Goal: Task Accomplishment & Management: Manage account settings

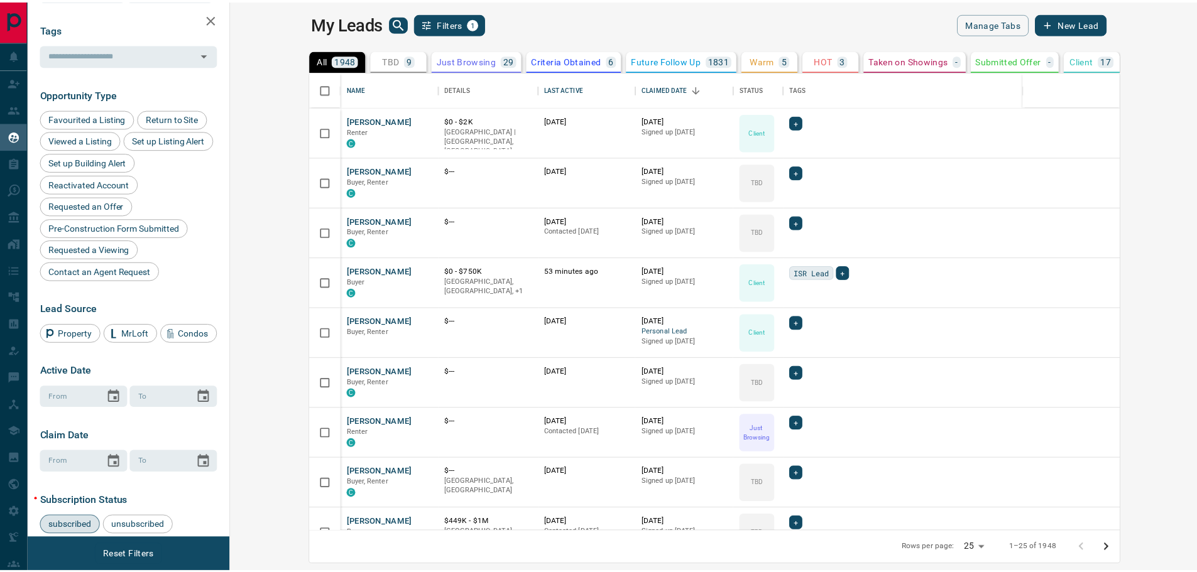
scroll to position [365, 0]
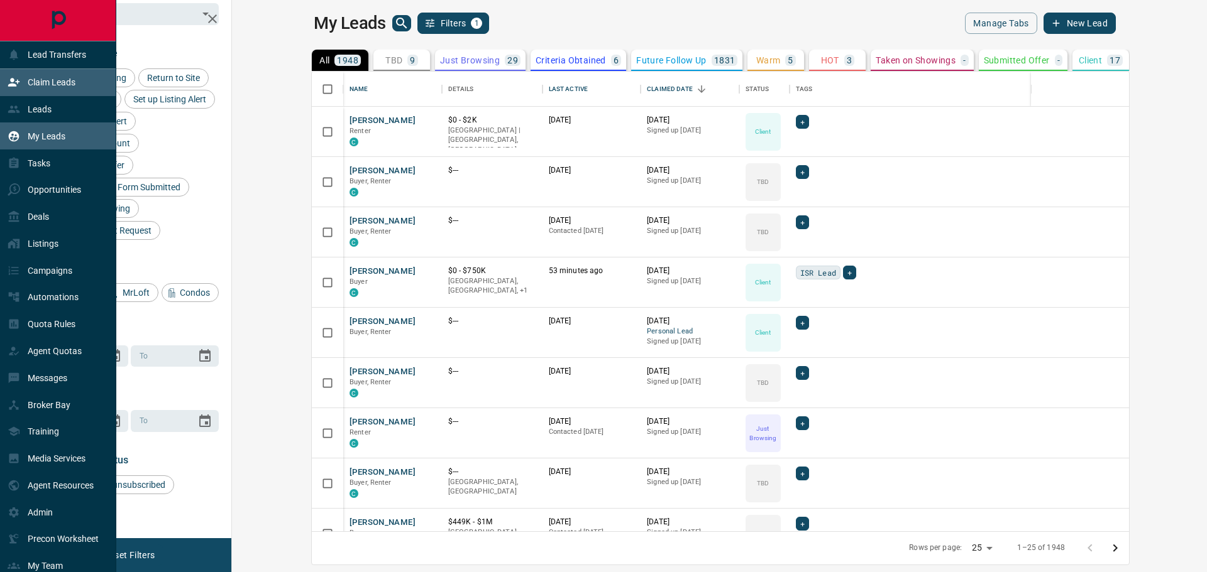
click at [57, 84] on p "Claim Leads" at bounding box center [52, 82] width 48 height 10
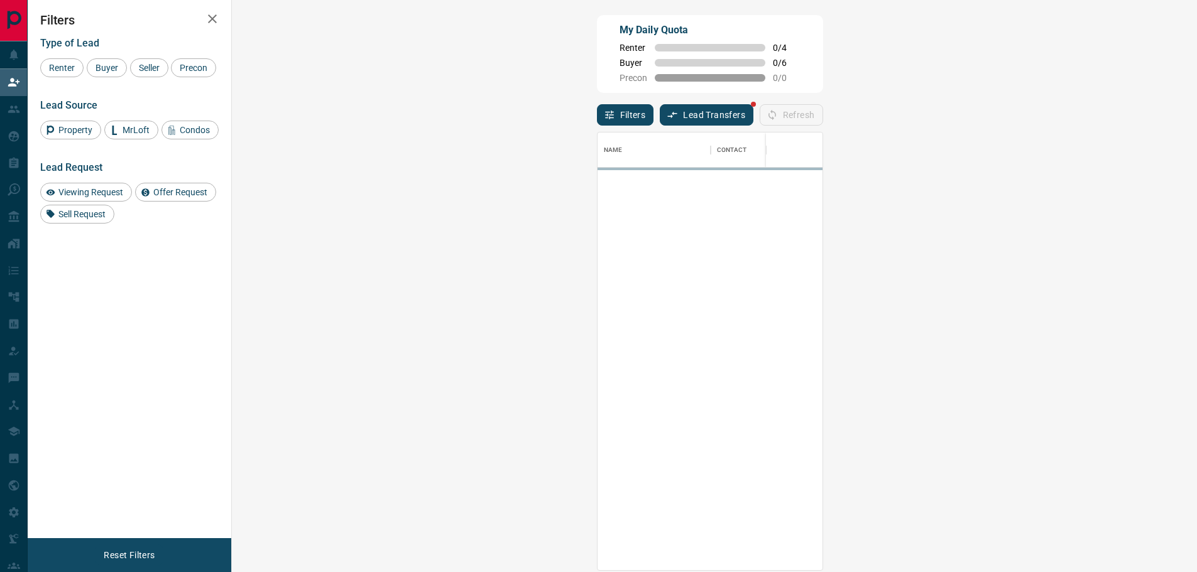
scroll to position [429, 929]
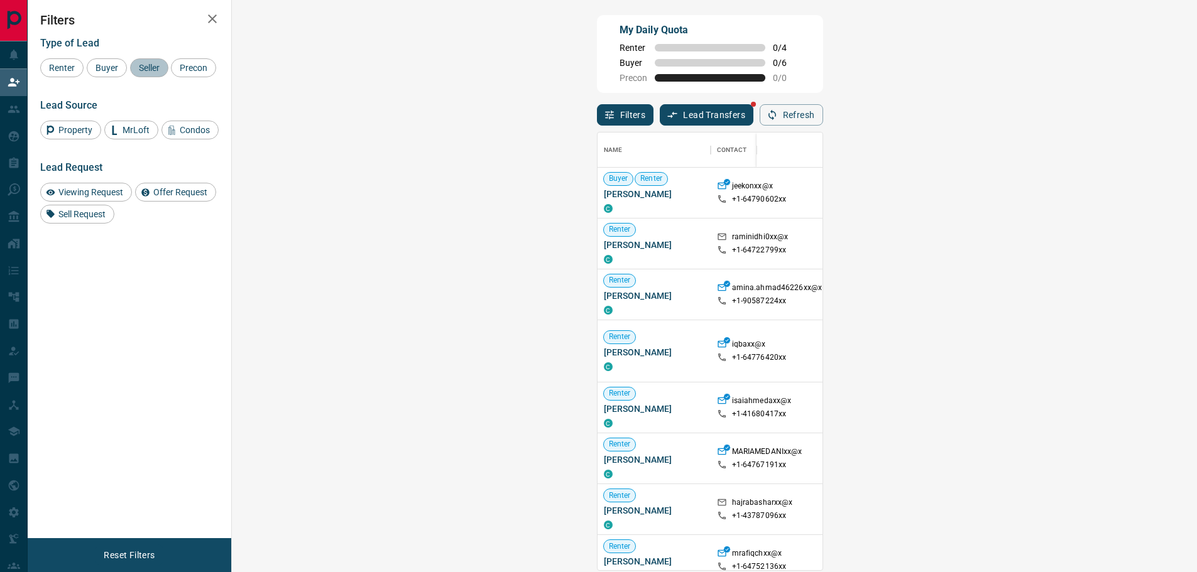
click at [145, 71] on span "Seller" at bounding box center [149, 68] width 30 height 10
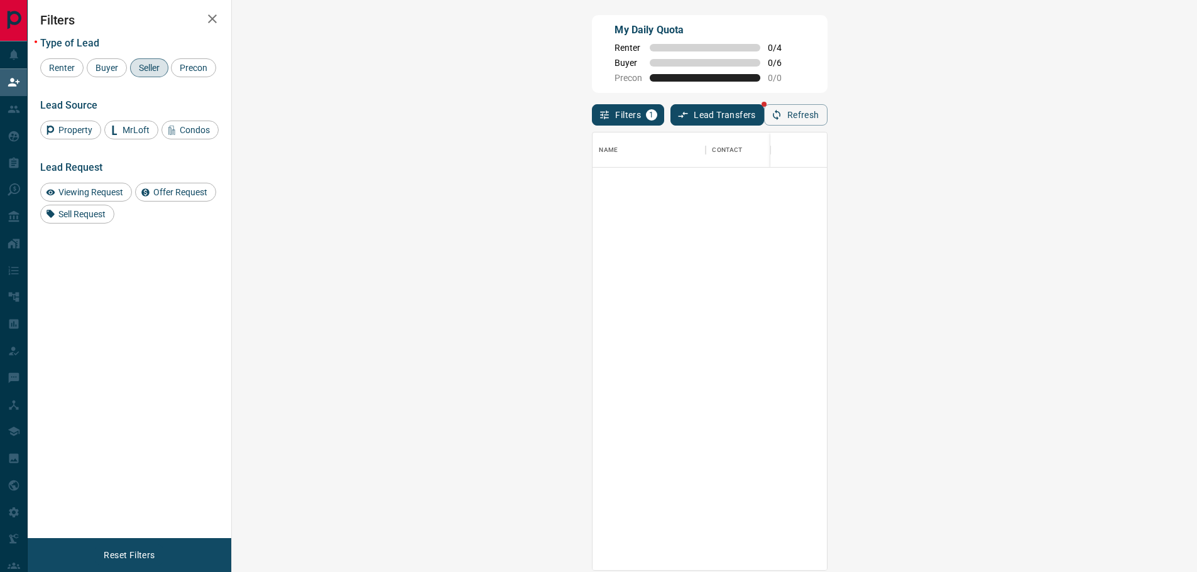
click at [148, 75] on div "Seller" at bounding box center [149, 67] width 38 height 19
click at [102, 63] on span "Buyer" at bounding box center [106, 68] width 31 height 10
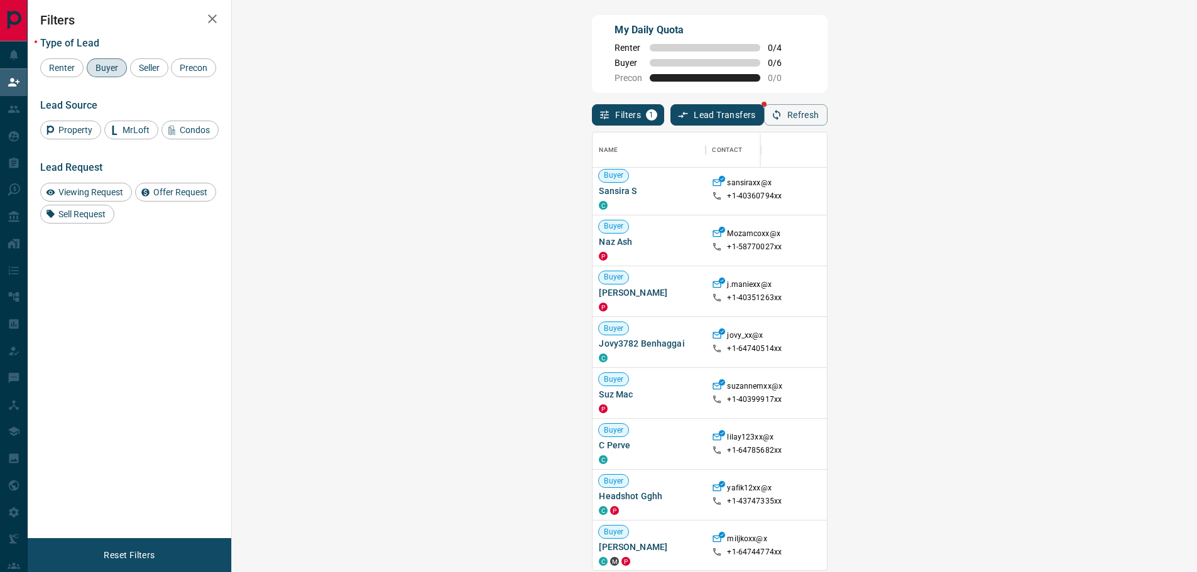
scroll to position [0, 0]
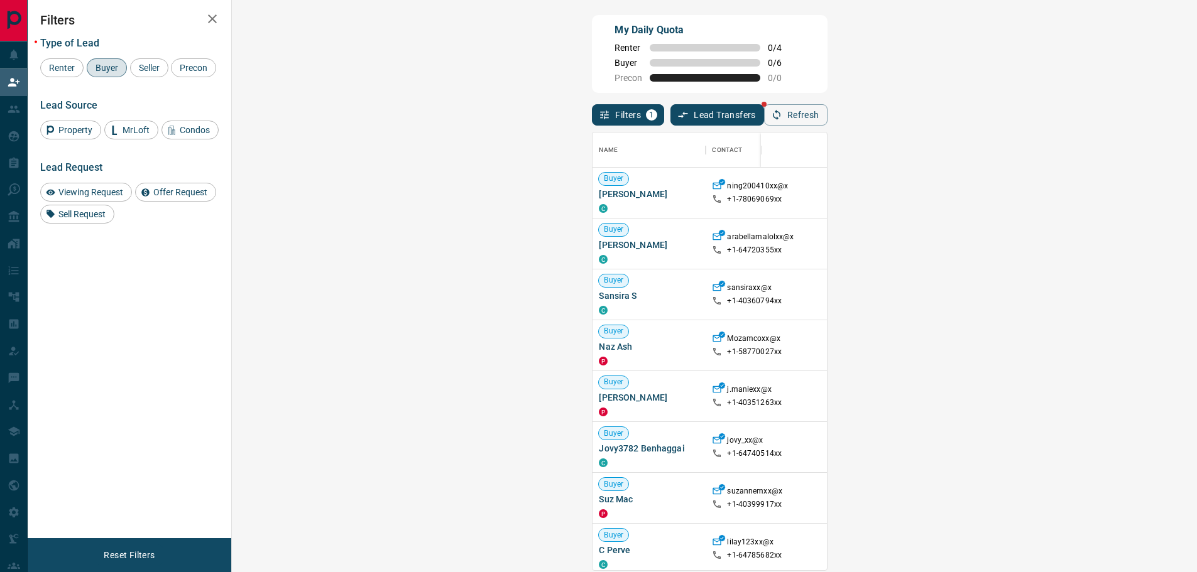
click at [97, 74] on div "Buyer" at bounding box center [107, 67] width 40 height 19
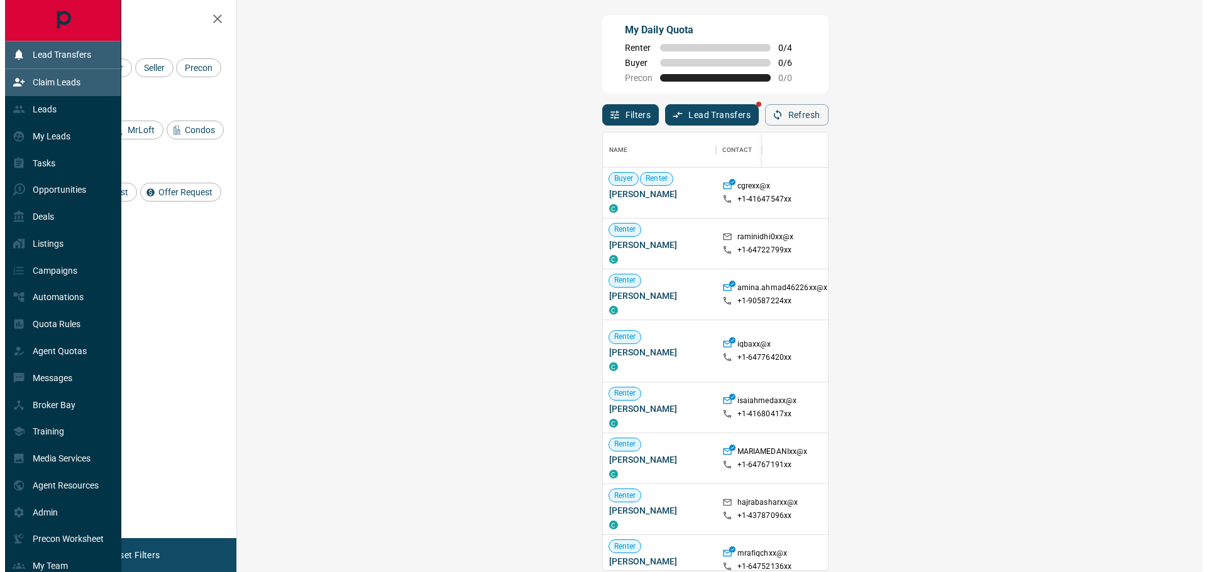
scroll to position [429, 929]
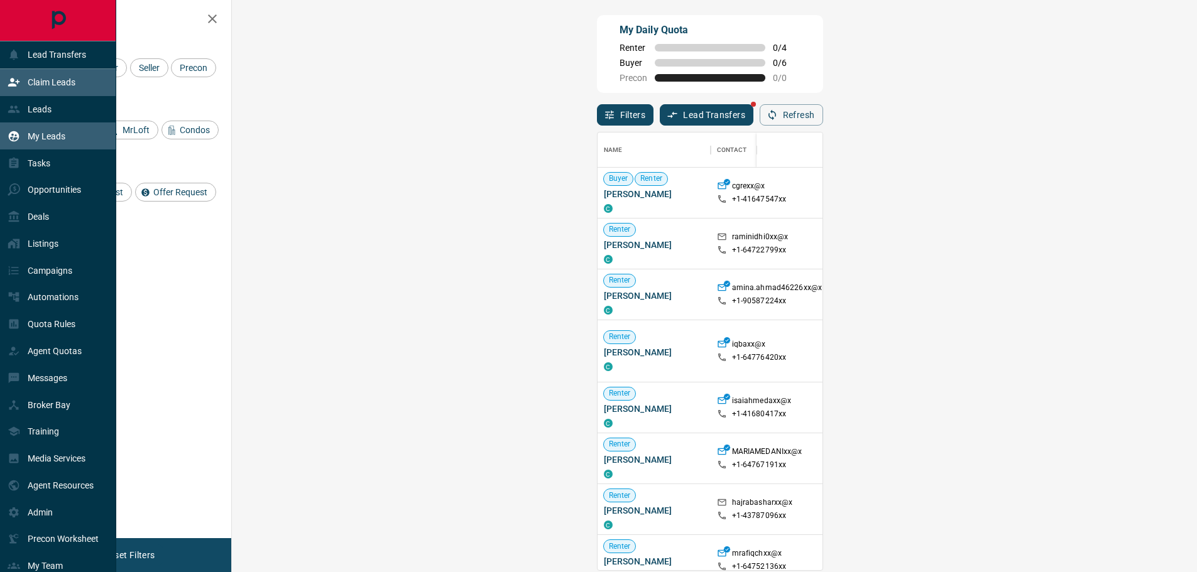
click at [36, 132] on div "My Leads" at bounding box center [37, 136] width 58 height 21
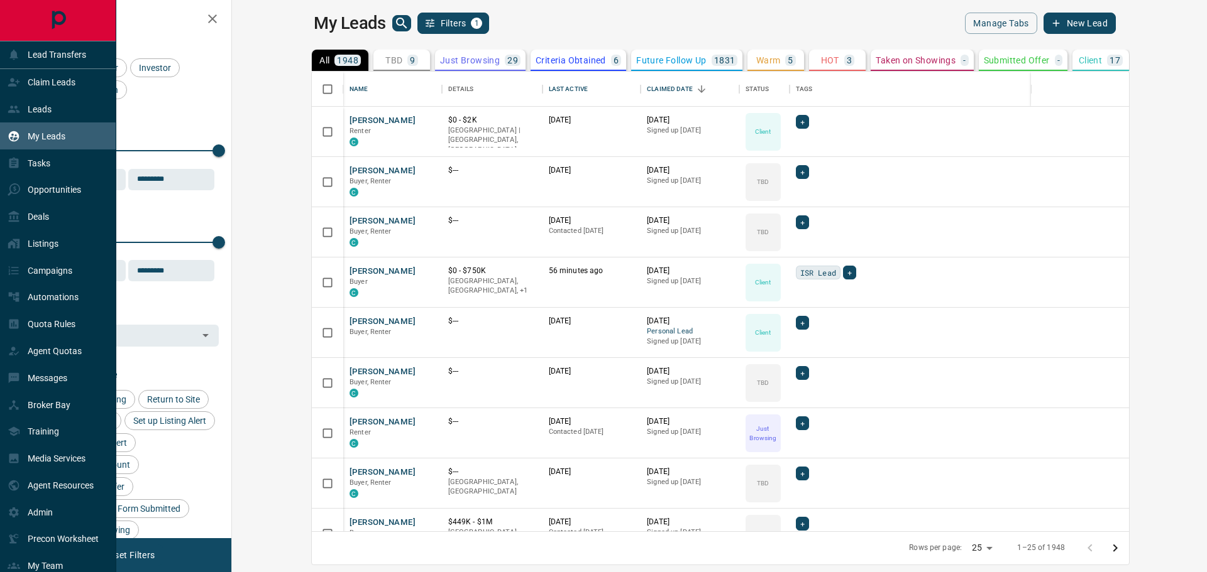
scroll to position [451, 960]
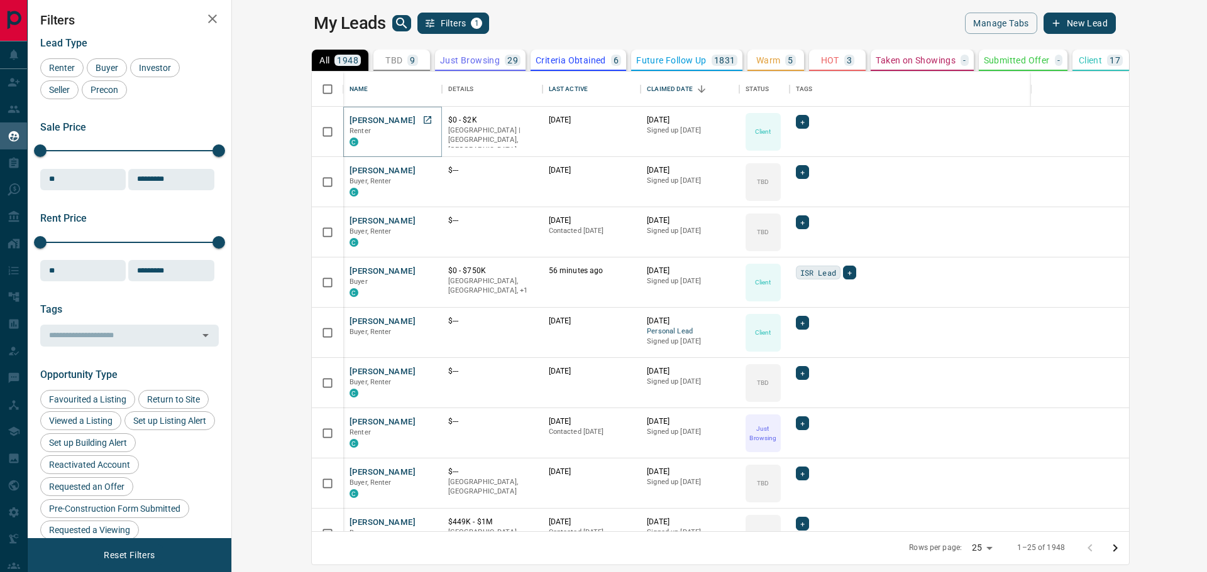
click at [349, 119] on button "[PERSON_NAME]" at bounding box center [382, 121] width 66 height 12
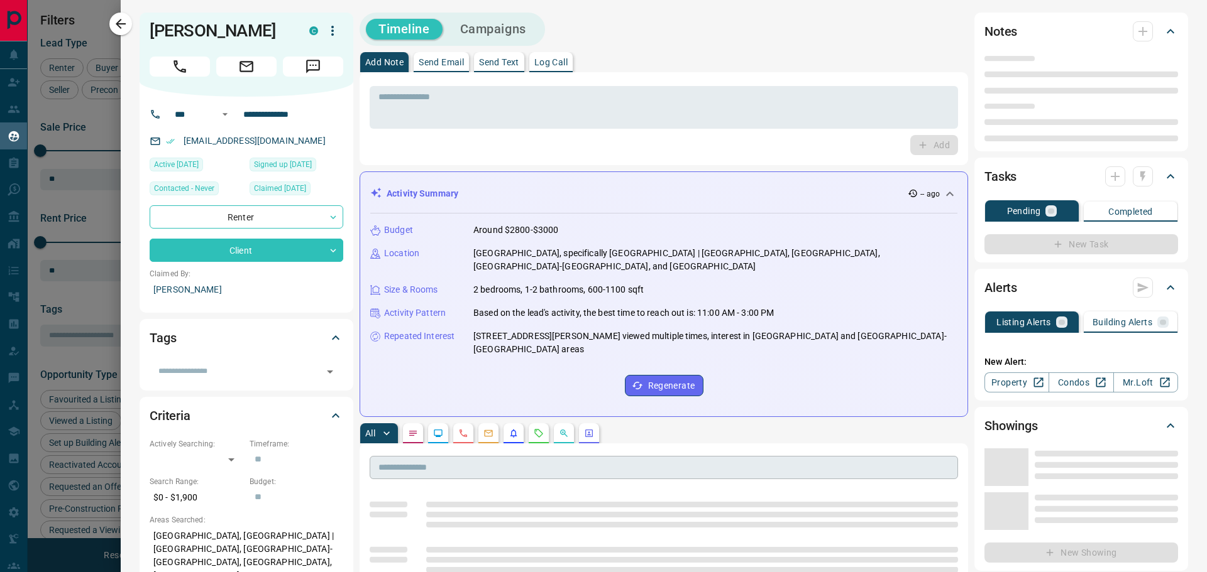
type input "***"
type input "**********"
type input "**"
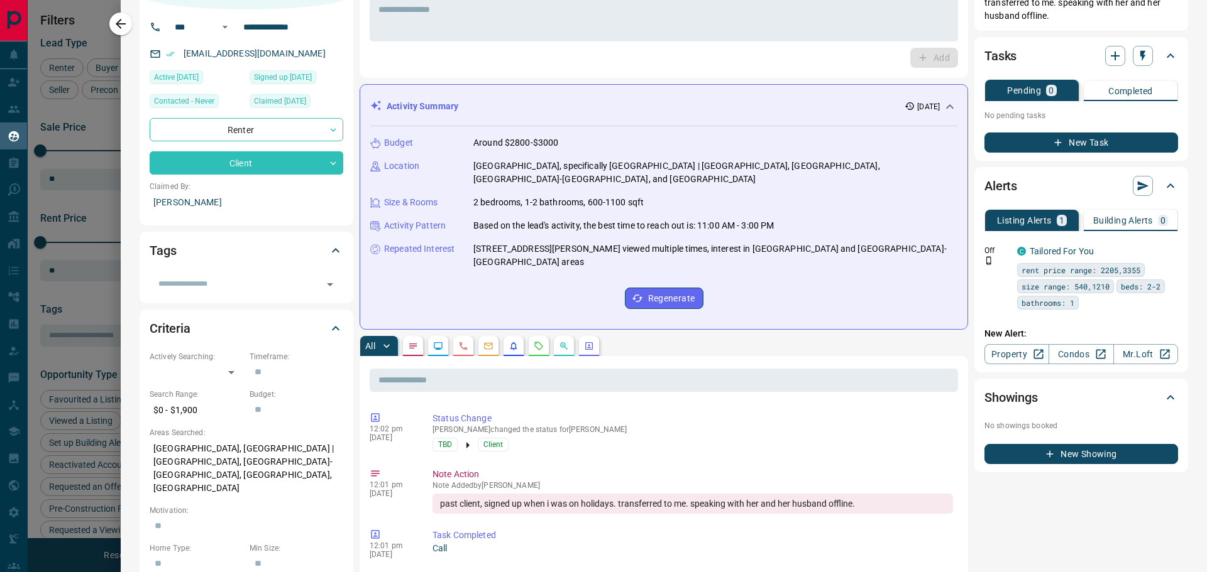
scroll to position [105, 0]
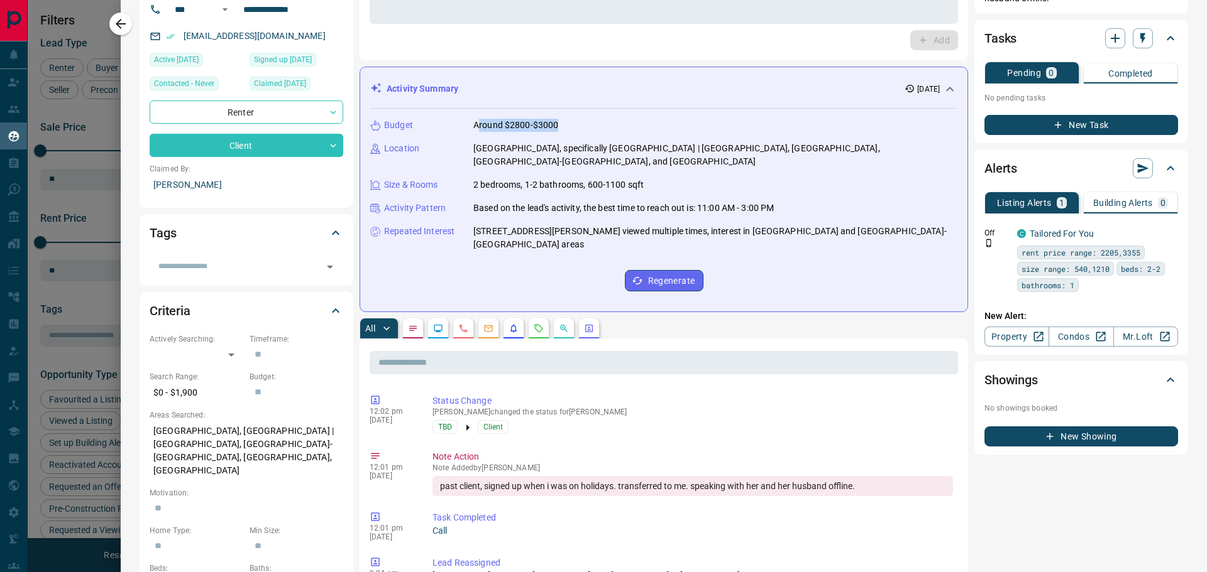
drag, startPoint x: 558, startPoint y: 124, endPoint x: 478, endPoint y: 126, distance: 80.5
click at [478, 126] on div "Budget Around $2800-$3000" at bounding box center [663, 125] width 587 height 13
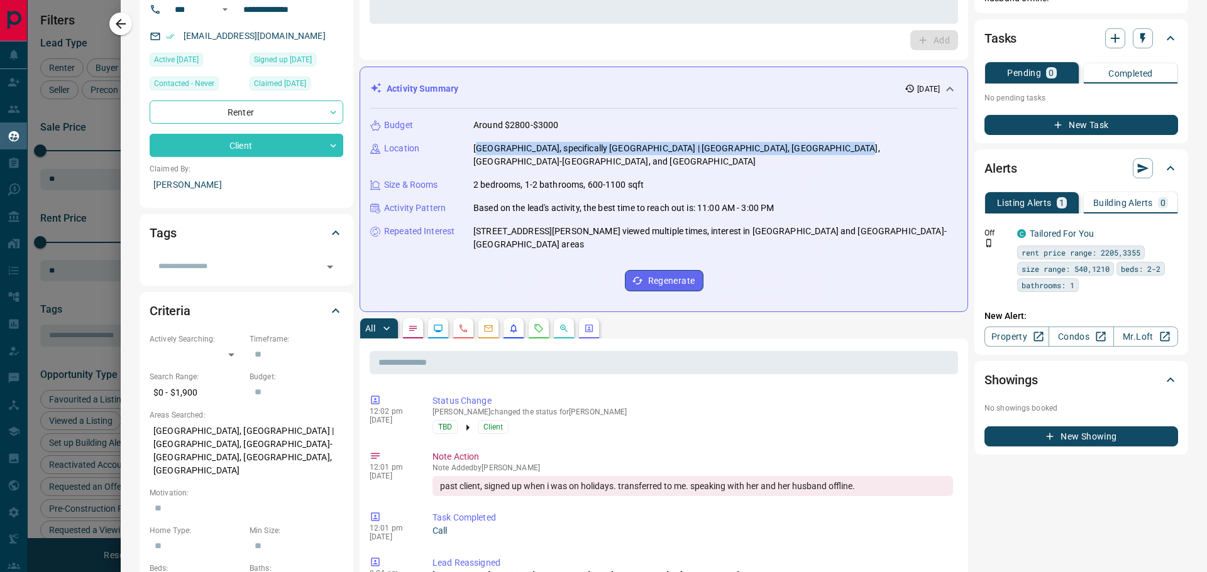
drag, startPoint x: 479, startPoint y: 148, endPoint x: 833, endPoint y: 154, distance: 354.5
click at [833, 154] on p "[GEOGRAPHIC_DATA], specifically [GEOGRAPHIC_DATA] | [GEOGRAPHIC_DATA], [GEOGRAP…" at bounding box center [715, 155] width 484 height 26
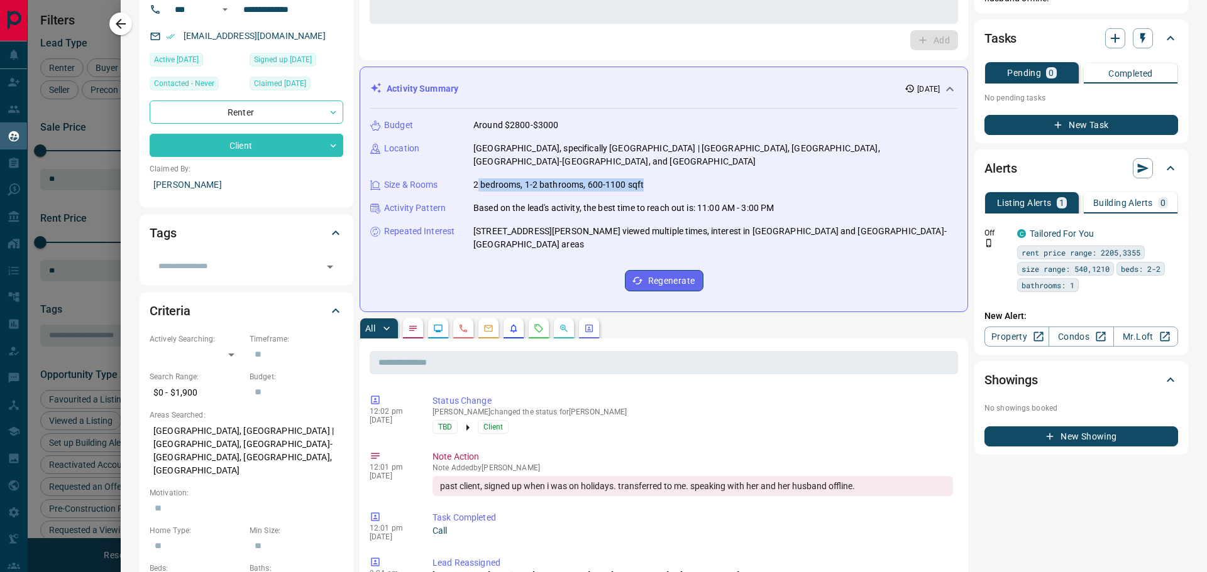
drag, startPoint x: 476, startPoint y: 172, endPoint x: 656, endPoint y: 172, distance: 179.7
click at [656, 178] on div "Size & Rooms 2 bedrooms, 1-2 bathrooms, 600-1100 sqft" at bounding box center [663, 184] width 587 height 13
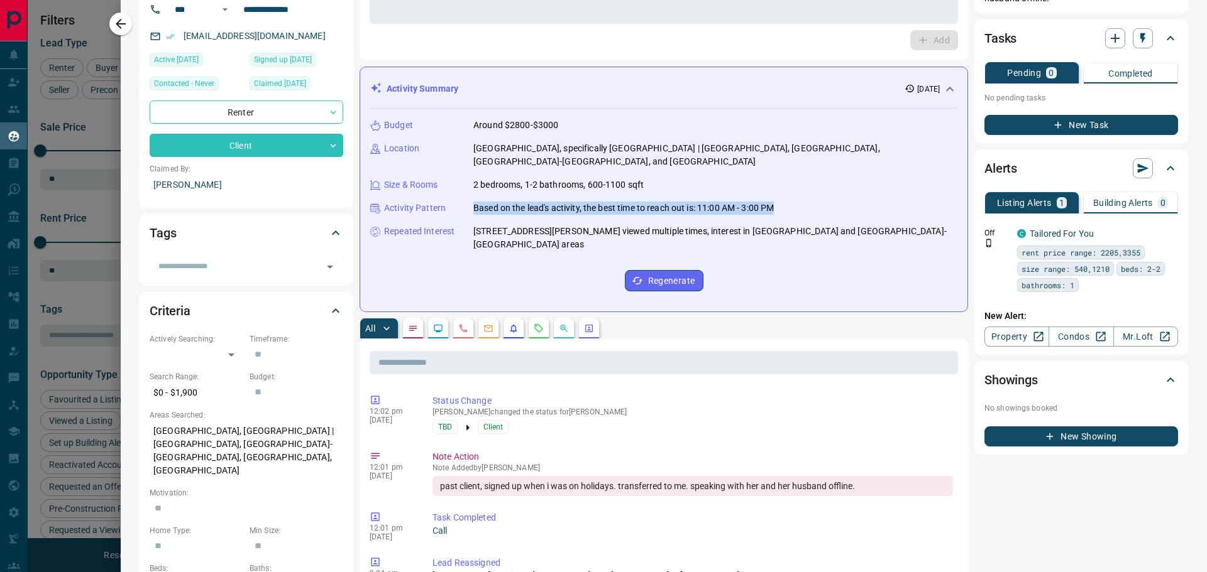
drag, startPoint x: 475, startPoint y: 194, endPoint x: 794, endPoint y: 202, distance: 319.3
click at [794, 202] on div "Budget Around $2800-$3000 Location [GEOGRAPHIC_DATA], specifically [GEOGRAPHIC_…" at bounding box center [663, 205] width 587 height 193
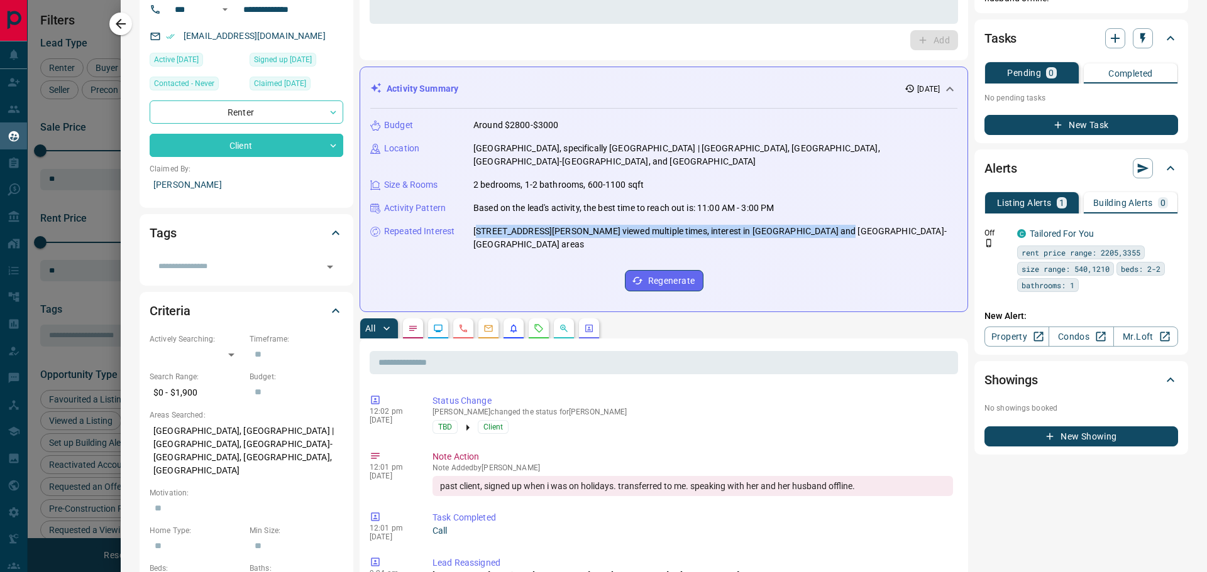
drag, startPoint x: 480, startPoint y: 219, endPoint x: 824, endPoint y: 224, distance: 343.8
click at [824, 225] on p "[STREET_ADDRESS][PERSON_NAME] viewed multiple times, interest in [GEOGRAPHIC_DA…" at bounding box center [715, 238] width 484 height 26
drag, startPoint x: 473, startPoint y: 218, endPoint x: 567, endPoint y: 216, distance: 94.9
click at [567, 225] on div "Repeated Interest [STREET_ADDRESS][PERSON_NAME] viewed multiple times, interest…" at bounding box center [663, 238] width 587 height 26
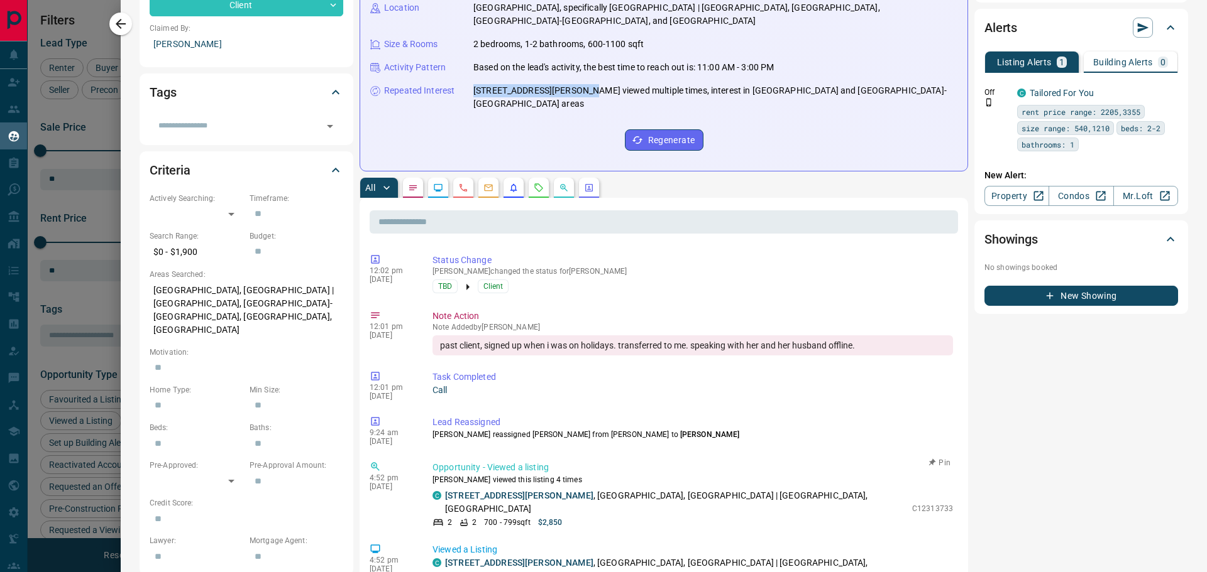
scroll to position [0, 0]
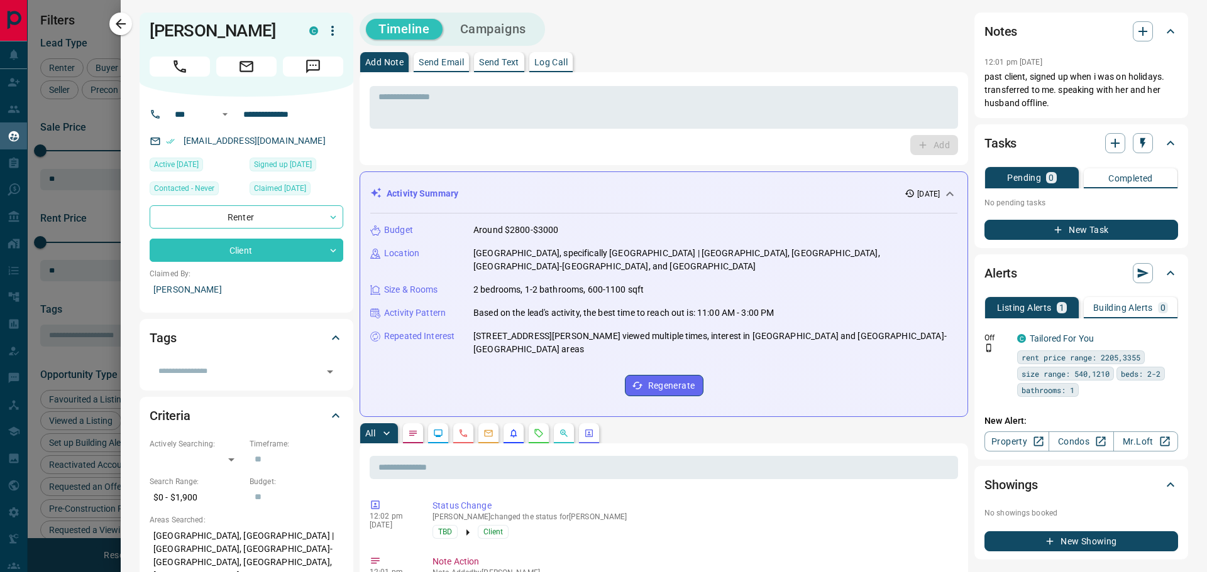
click at [510, 59] on p "Send Text" at bounding box center [499, 62] width 40 height 9
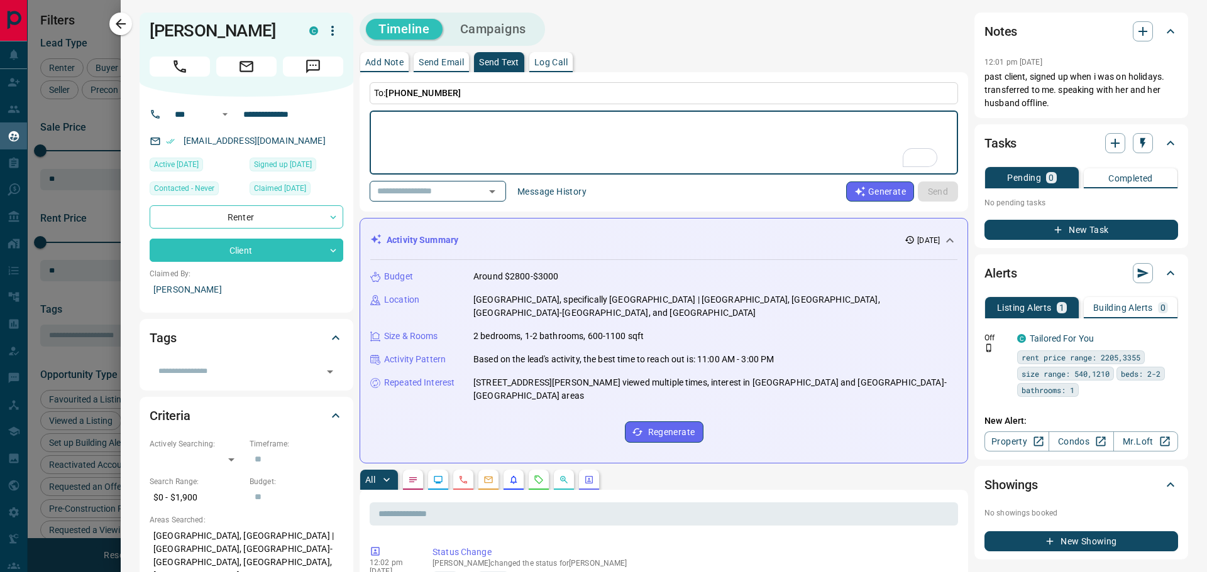
click at [545, 131] on textarea "To enrich screen reader interactions, please activate Accessibility in Grammarl…" at bounding box center [663, 142] width 571 height 53
click at [856, 182] on button "Generate" at bounding box center [880, 192] width 68 height 20
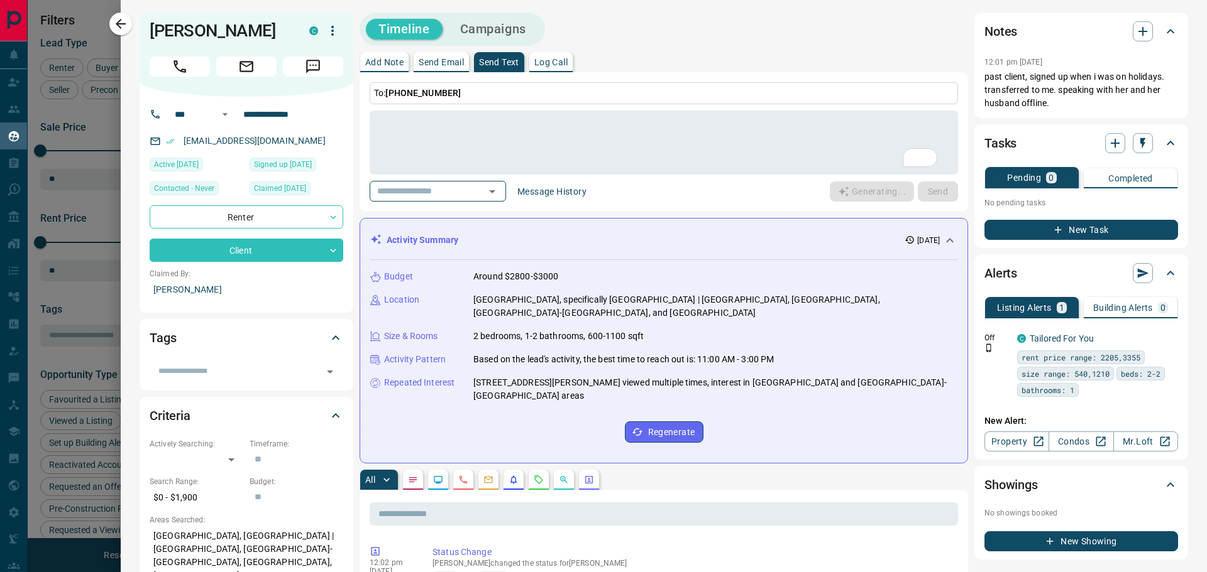
type textarea "**********"
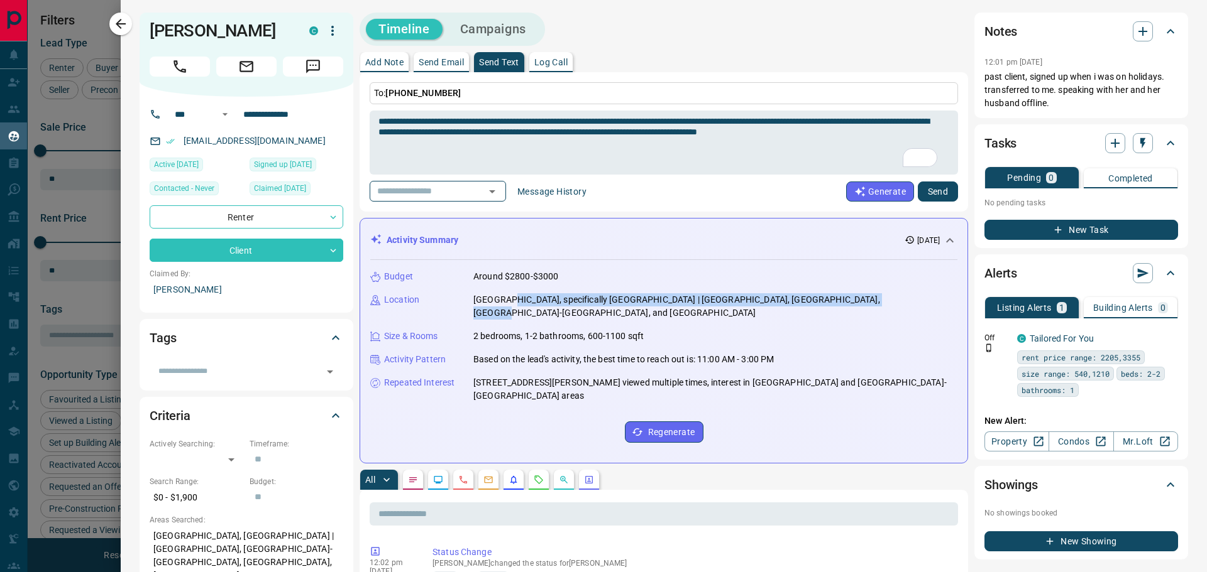
drag, startPoint x: 519, startPoint y: 299, endPoint x: 874, endPoint y: 298, distance: 355.0
click at [874, 298] on p "[GEOGRAPHIC_DATA], specifically [GEOGRAPHIC_DATA] | [GEOGRAPHIC_DATA], [GEOGRAP…" at bounding box center [715, 306] width 484 height 26
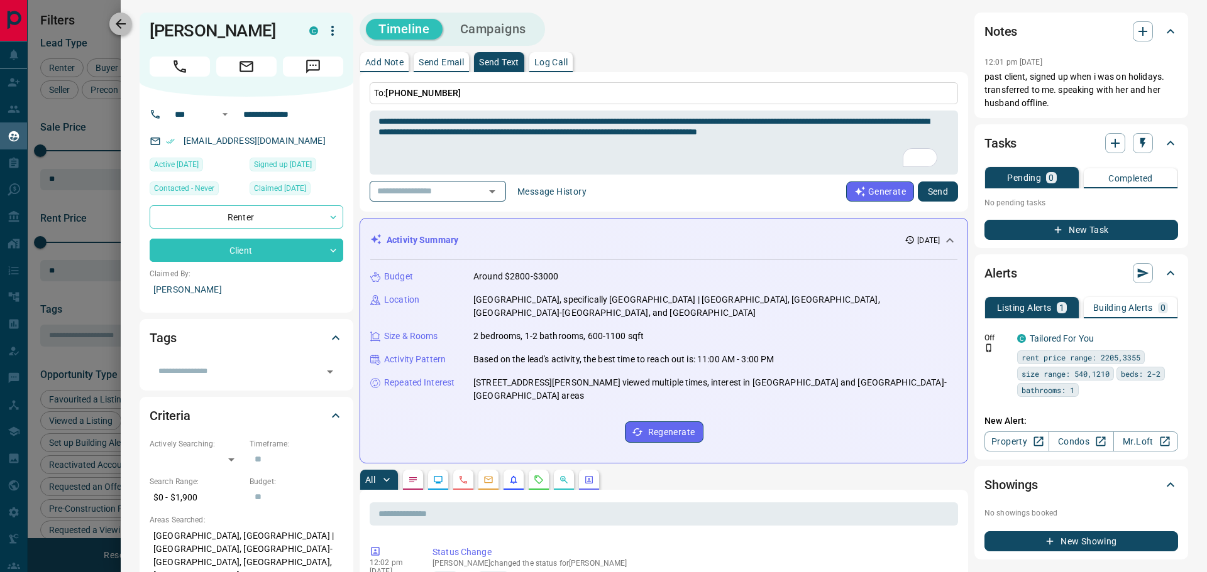
click at [123, 18] on icon "button" at bounding box center [120, 23] width 15 height 15
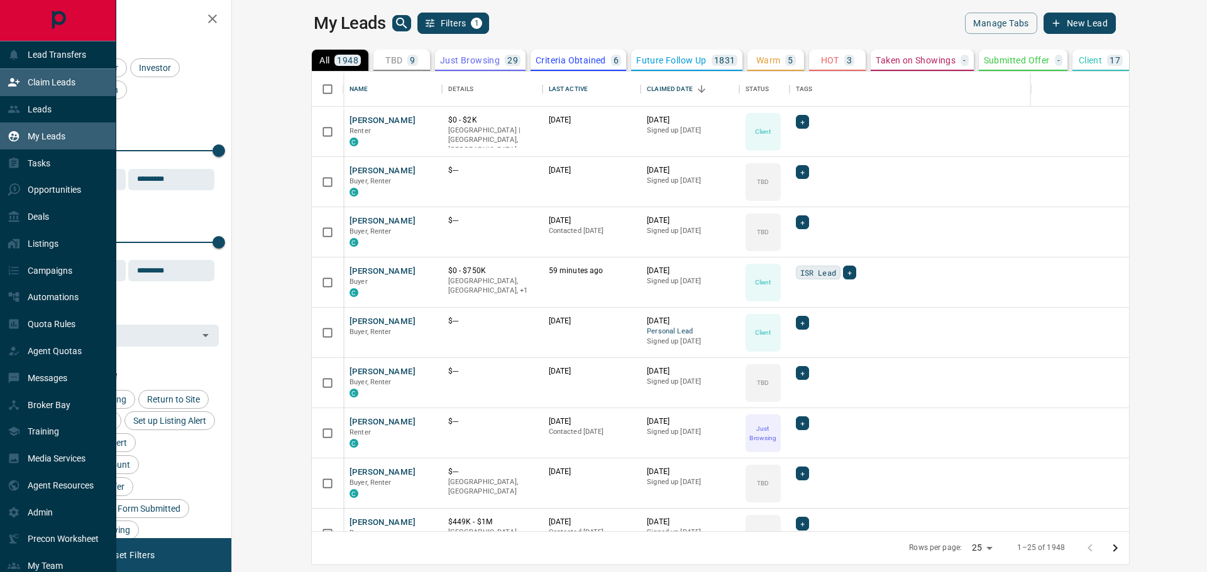
click at [45, 85] on p "Claim Leads" at bounding box center [52, 82] width 48 height 10
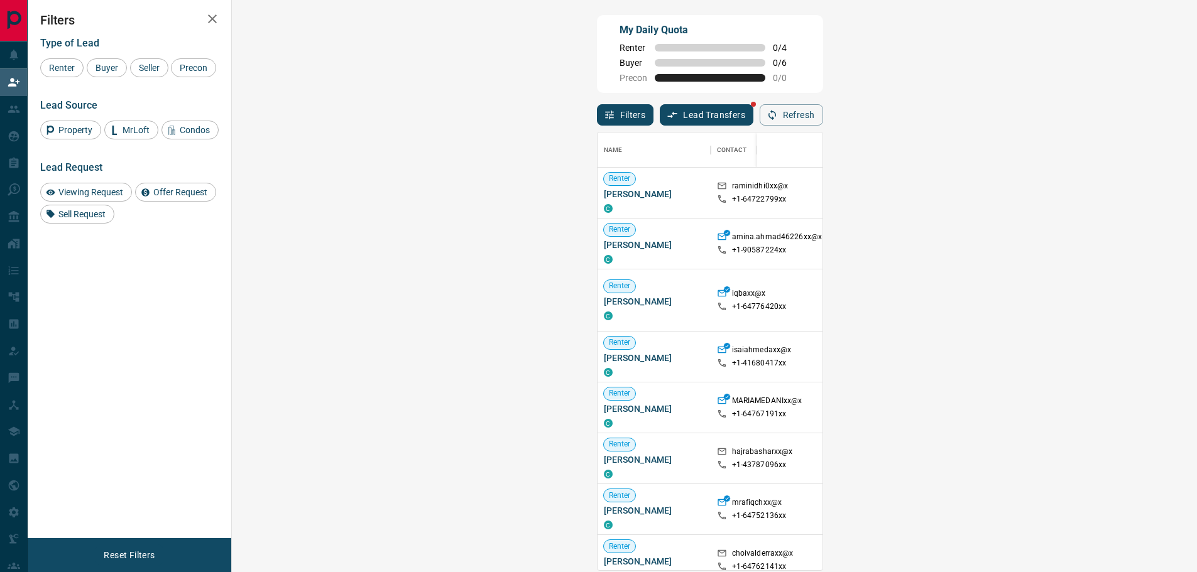
scroll to position [429, 929]
drag, startPoint x: 648, startPoint y: 300, endPoint x: 679, endPoint y: 302, distance: 30.8
click at [956, 302] on p "[GEOGRAPHIC_DATA], [GEOGRAPHIC_DATA]" at bounding box center [1006, 300] width 101 height 21
drag, startPoint x: 601, startPoint y: 305, endPoint x: 667, endPoint y: 304, distance: 65.4
click at [956, 304] on p "[GEOGRAPHIC_DATA], [GEOGRAPHIC_DATA]" at bounding box center [1006, 300] width 101 height 21
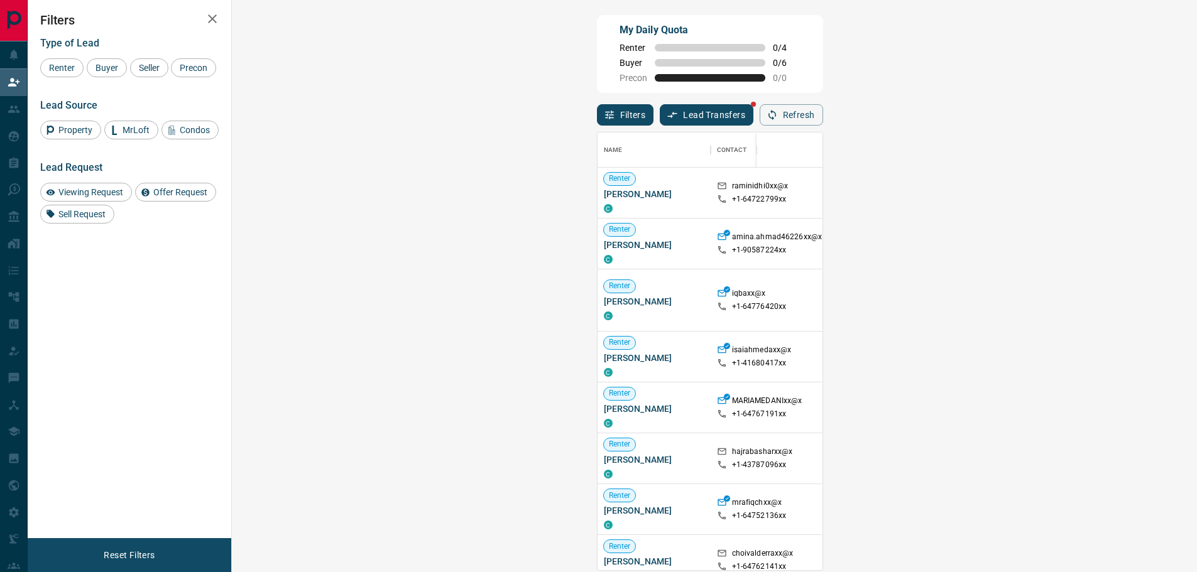
click at [956, 304] on p "[GEOGRAPHIC_DATA], [GEOGRAPHIC_DATA]" at bounding box center [1006, 300] width 101 height 21
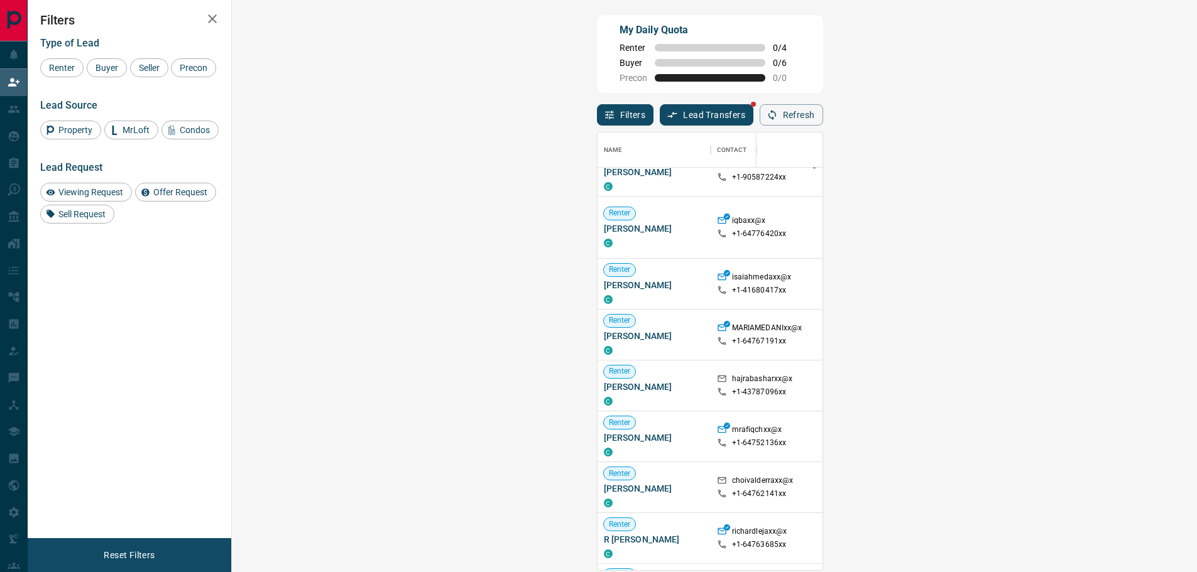
scroll to position [105, 0]
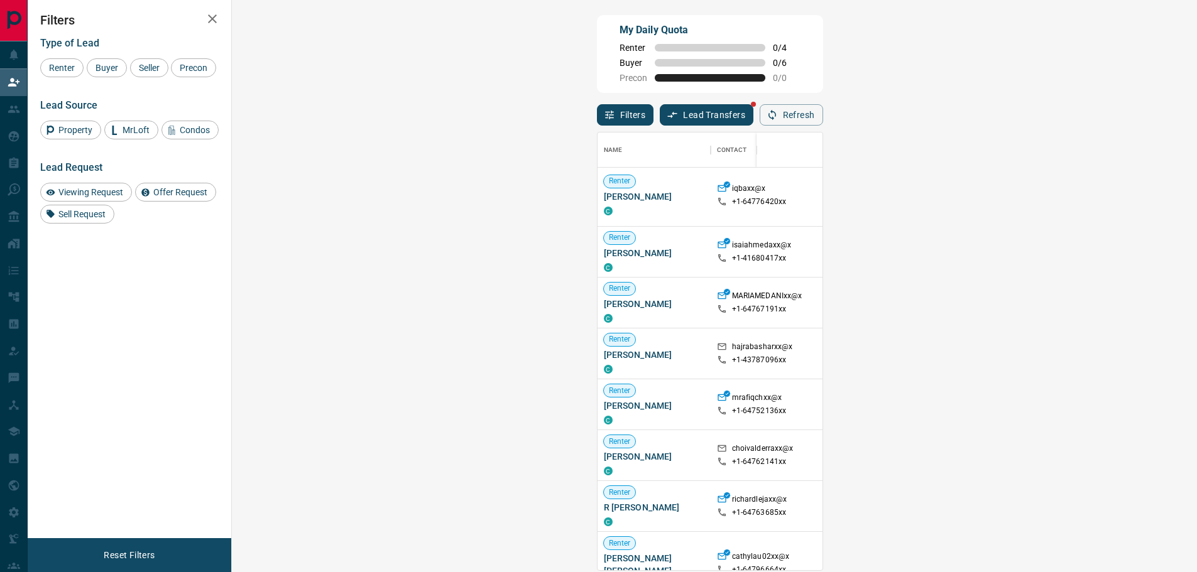
drag, startPoint x: 610, startPoint y: 300, endPoint x: 623, endPoint y: 301, distance: 13.8
click at [956, 301] on p "[GEOGRAPHIC_DATA], [GEOGRAPHIC_DATA]" at bounding box center [1006, 302] width 101 height 21
drag, startPoint x: 643, startPoint y: 301, endPoint x: 658, endPoint y: 301, distance: 14.5
click at [956, 301] on p "[GEOGRAPHIC_DATA], [GEOGRAPHIC_DATA]" at bounding box center [1006, 302] width 101 height 21
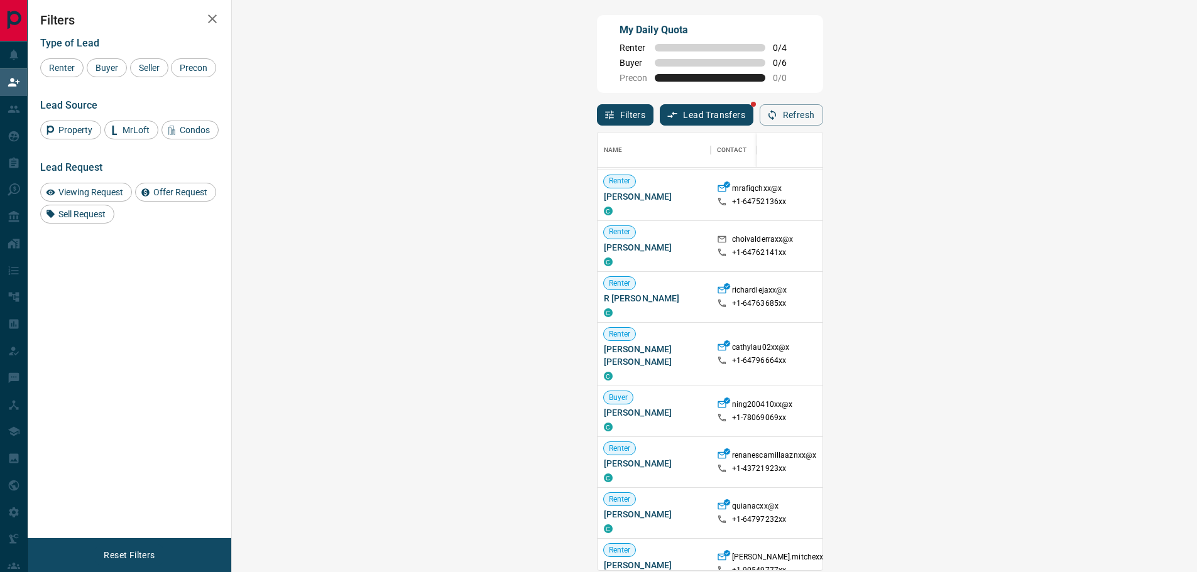
drag, startPoint x: 615, startPoint y: 244, endPoint x: 649, endPoint y: 247, distance: 34.1
click at [956, 247] on p "[GEOGRAPHIC_DATA], [GEOGRAPHIC_DATA]" at bounding box center [1006, 246] width 101 height 21
drag, startPoint x: 603, startPoint y: 298, endPoint x: 632, endPoint y: 295, distance: 29.8
click at [956, 295] on p "Oshawa" at bounding box center [1006, 297] width 101 height 11
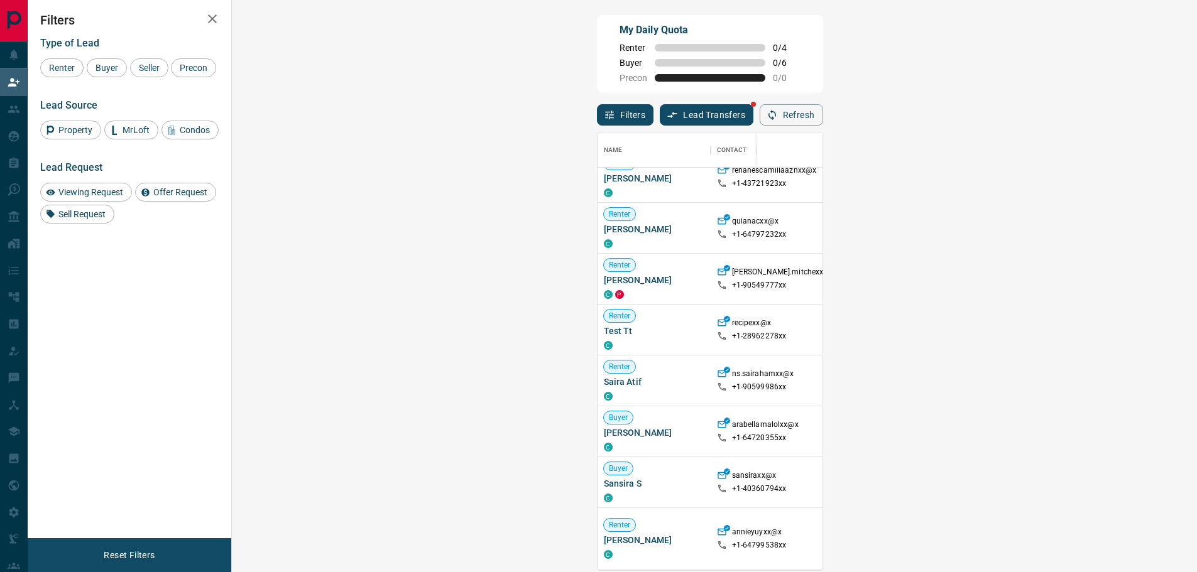
scroll to position [628, 0]
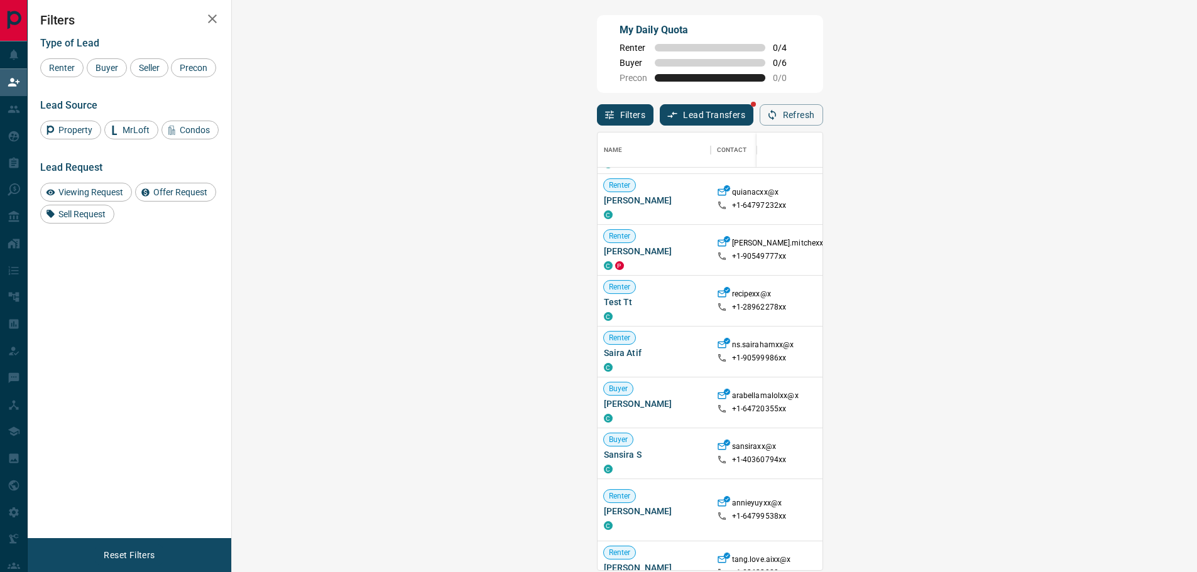
drag, startPoint x: 637, startPoint y: 243, endPoint x: 610, endPoint y: 234, distance: 28.2
click at [956, 234] on p "[GEOGRAPHIC_DATA], [GEOGRAPHIC_DATA], [GEOGRAPHIC_DATA] [GEOGRAPHIC_DATA]" at bounding box center [1006, 254] width 101 height 43
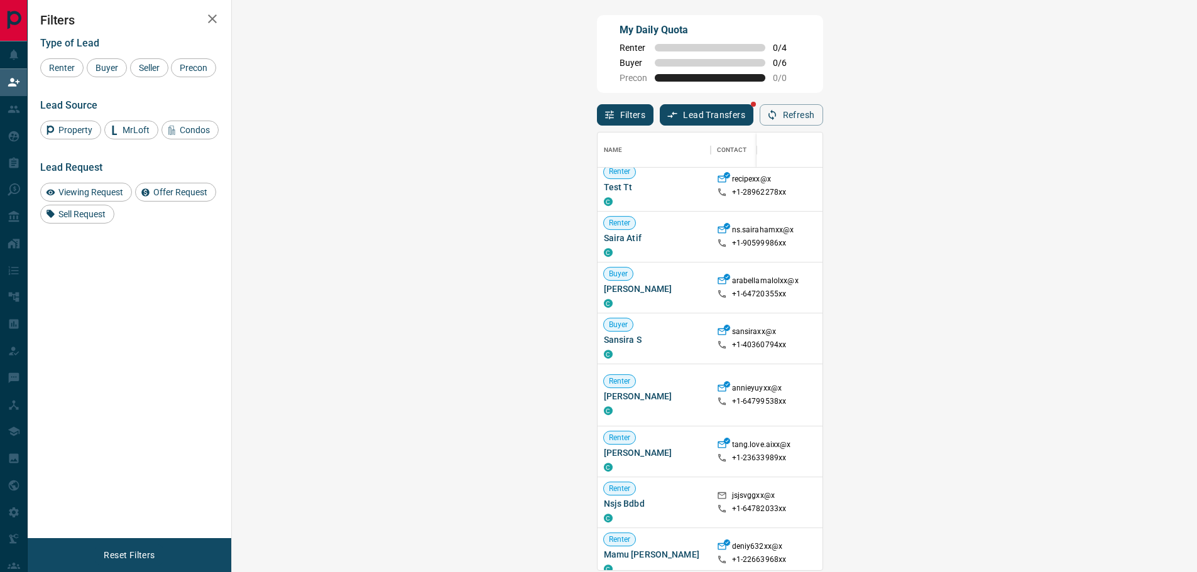
scroll to position [733, 0]
drag, startPoint x: 698, startPoint y: 336, endPoint x: 594, endPoint y: 337, distance: 103.1
click at [949, 337] on div "[GEOGRAPHIC_DATA], [GEOGRAPHIC_DATA]" at bounding box center [1005, 336] width 113 height 51
click at [956, 339] on p "[GEOGRAPHIC_DATA], [GEOGRAPHIC_DATA]" at bounding box center [1006, 336] width 101 height 21
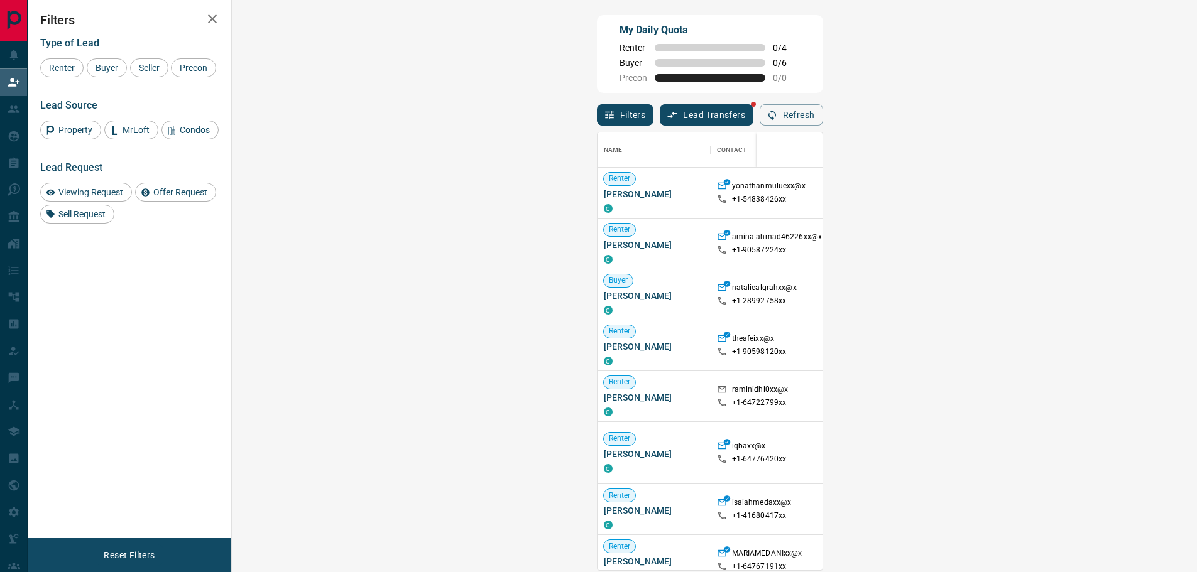
scroll to position [429, 929]
